Goal: Task Accomplishment & Management: Manage account settings

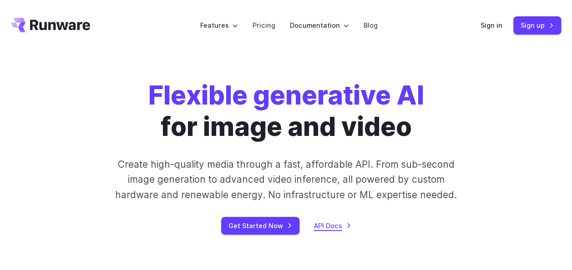
click at [315, 223] on link "API Docs" at bounding box center [332, 226] width 37 height 10
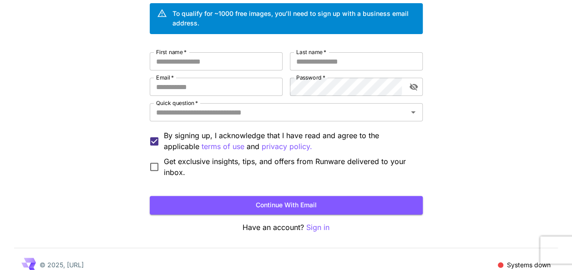
scroll to position [83, 0]
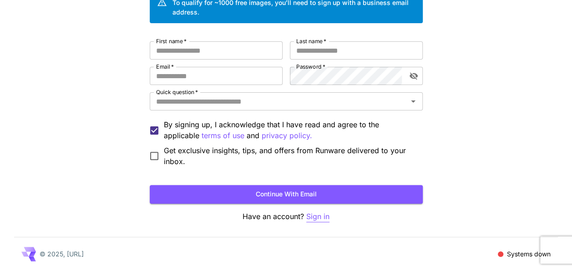
click at [310, 220] on p "Sign in" at bounding box center [317, 216] width 23 height 11
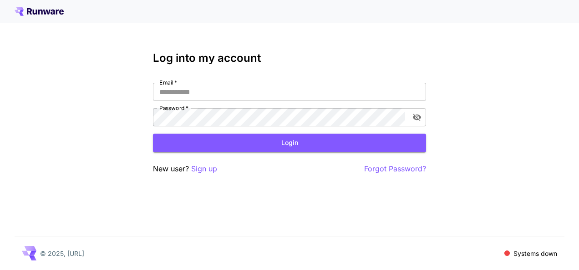
click at [248, 72] on div "Log into my account Email   * Email   * Password   * Password   * Login New use…" at bounding box center [289, 113] width 273 height 123
click at [227, 86] on input "Email   *" at bounding box center [289, 92] width 273 height 18
click at [234, 96] on input "Email   *" at bounding box center [289, 92] width 273 height 18
